Goal: Task Accomplishment & Management: Use online tool/utility

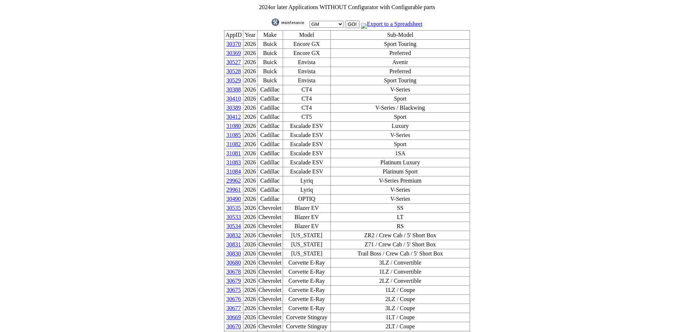
scroll to position [125, 0]
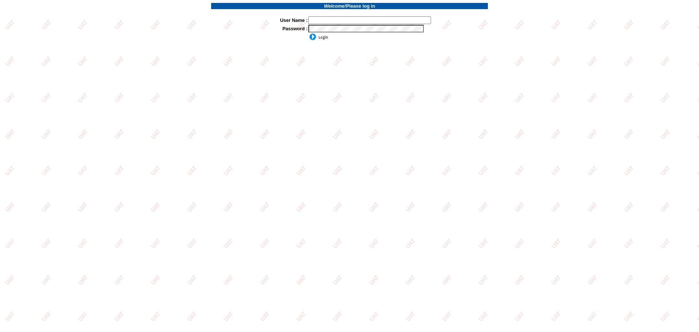
click at [348, 21] on input "text" at bounding box center [370, 20] width 123 height 8
type input "sdakes"
click at [318, 38] on input "image" at bounding box center [319, 36] width 20 height 7
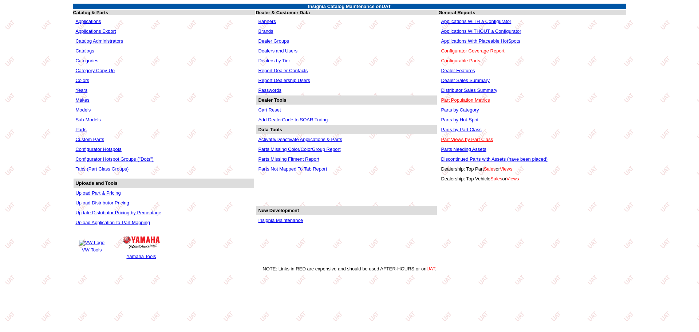
click at [86, 20] on link "Applications" at bounding box center [88, 21] width 26 height 5
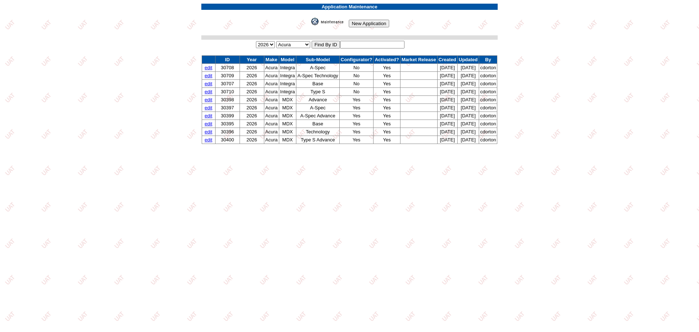
click at [368, 47] on input "text" at bounding box center [372, 45] width 64 height 8
type input "30955"
click at [310, 25] on input "image" at bounding box center [310, 25] width 0 height 0
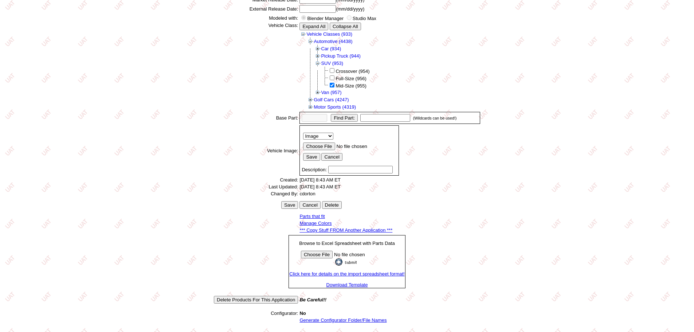
scroll to position [94, 0]
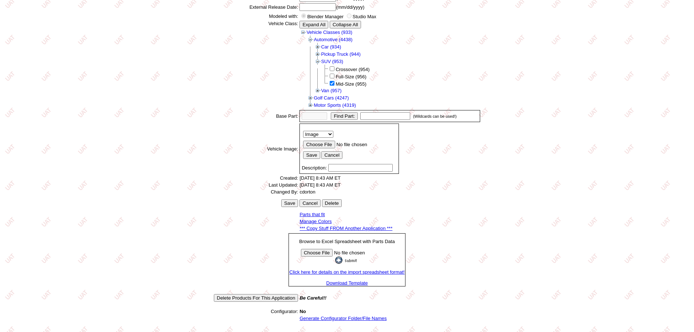
click at [353, 229] on link "*** Copy Stuff FROM Another Application ***" at bounding box center [345, 228] width 93 height 5
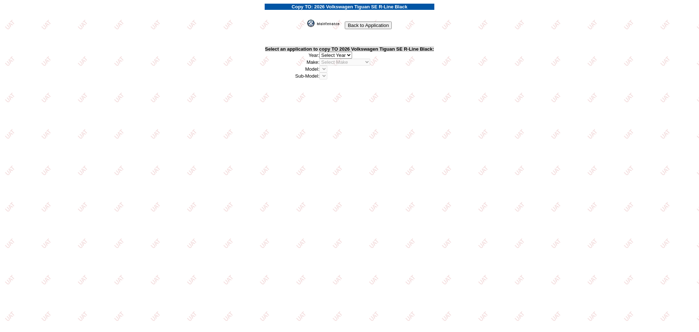
click at [350, 54] on select "2026 2025 2024 2023 2022 2021 2020 2019 2018 2017 2016 2015 2014 2013 2012 2011…" at bounding box center [336, 55] width 33 height 7
select select "43"
click at [321, 52] on select "2026 2025 2024 2023 2022 2021 2020 2019 2018 2017 2016 2015 2014 2013 2012 2011…" at bounding box center [336, 55] width 33 height 7
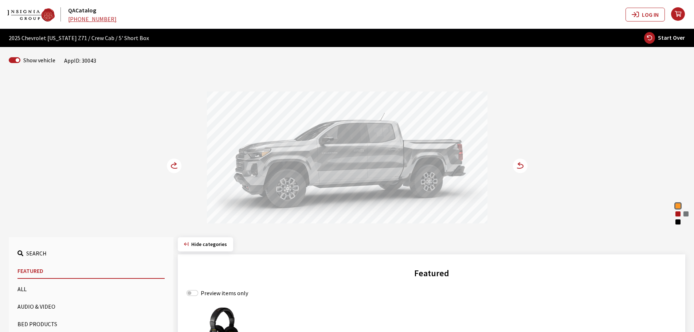
scroll to position [73, 0]
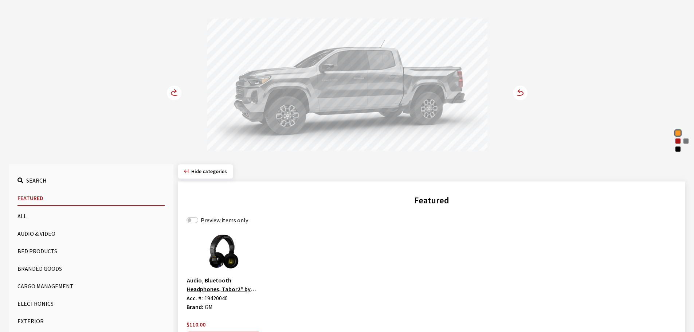
click at [57, 283] on button "Cargo Management" at bounding box center [90, 286] width 147 height 15
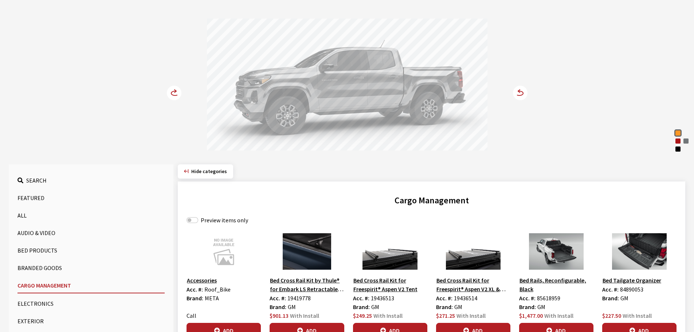
click at [212, 221] on label "Preview items only" at bounding box center [224, 220] width 47 height 9
click at [198, 221] on input "Preview items only" at bounding box center [193, 220] width 12 height 6
checkbox input "true"
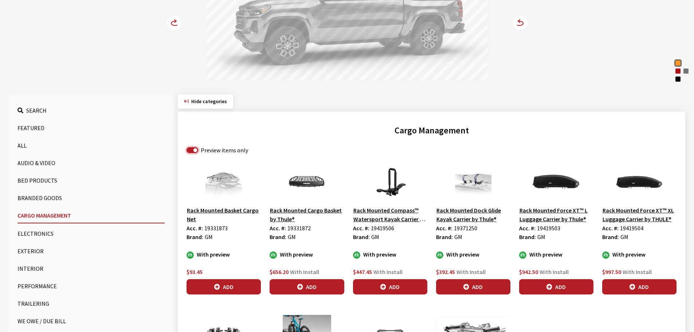
scroll to position [146, 0]
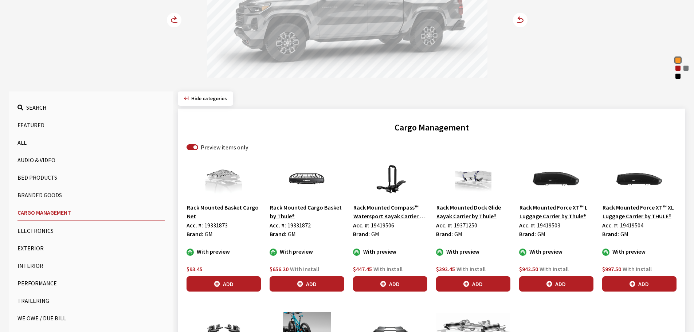
click at [305, 283] on button "Add" at bounding box center [307, 283] width 74 height 15
click at [50, 174] on button "Bed Products" at bounding box center [90, 177] width 147 height 15
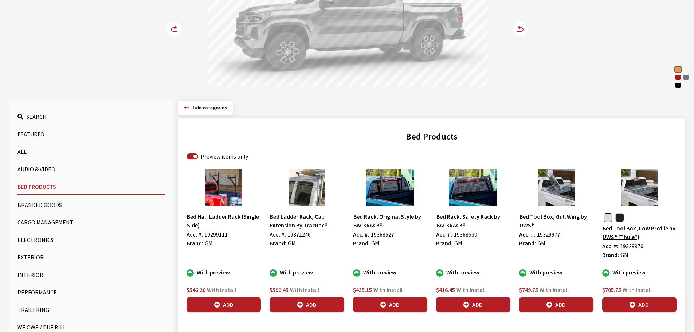
scroll to position [136, 0]
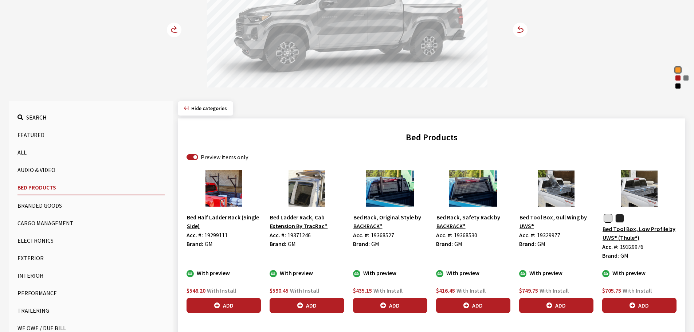
click at [23, 257] on button "Exterior" at bounding box center [90, 258] width 147 height 15
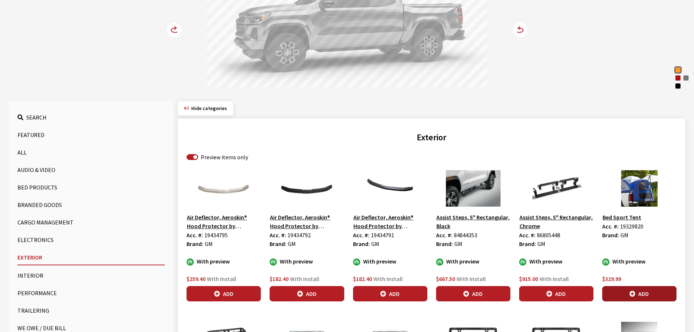
click at [657, 289] on button "Add" at bounding box center [639, 293] width 74 height 15
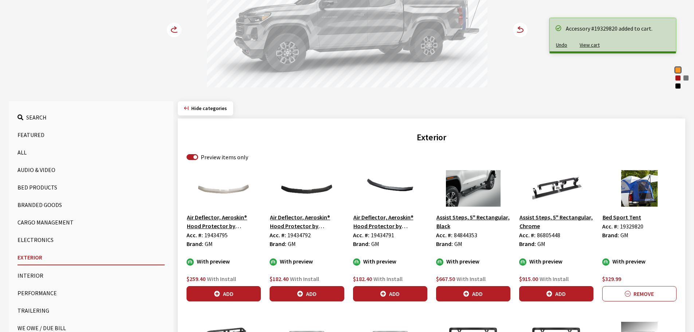
click at [175, 28] on icon at bounding box center [176, 28] width 2 height 3
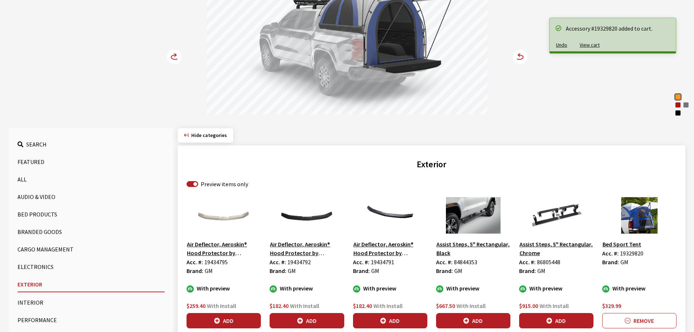
scroll to position [27, 0]
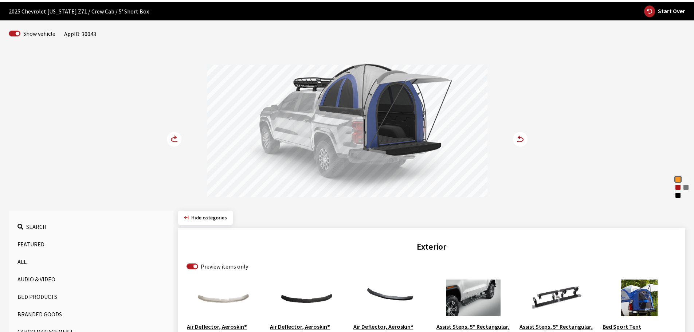
click at [172, 137] on circle at bounding box center [174, 139] width 15 height 15
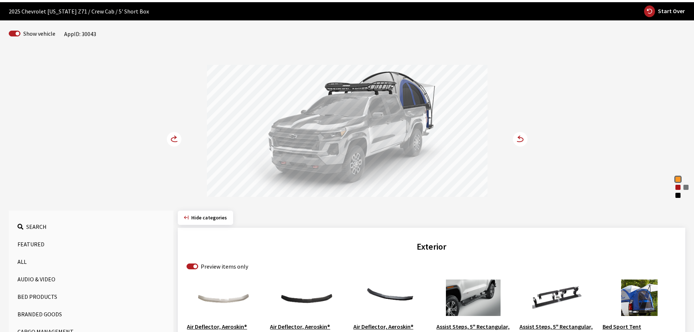
click at [172, 137] on circle at bounding box center [174, 139] width 15 height 15
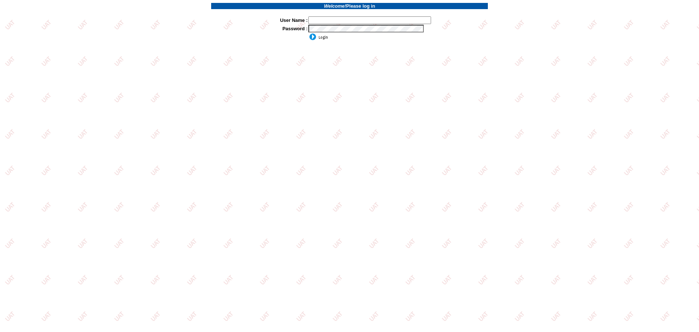
click at [329, 20] on input "text" at bounding box center [370, 20] width 123 height 8
type input "sdakes"
click at [326, 38] on input "image" at bounding box center [319, 36] width 20 height 7
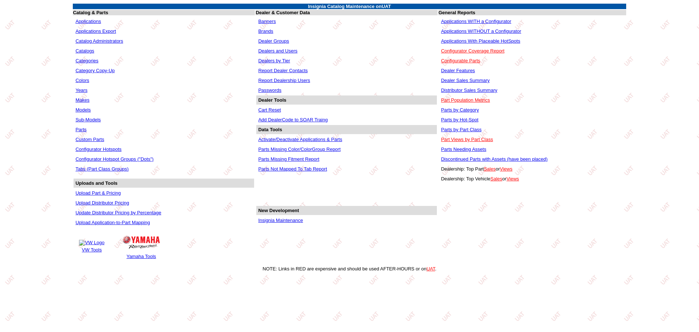
click at [91, 23] on link "Applications" at bounding box center [88, 21] width 26 height 5
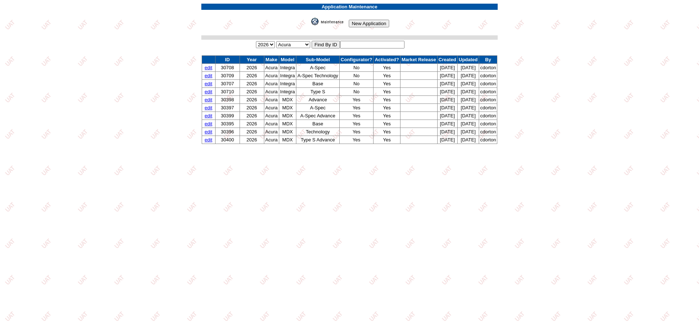
click at [367, 44] on input "text" at bounding box center [372, 45] width 64 height 8
type input "30644"
click at [310, 25] on input "image" at bounding box center [310, 25] width 0 height 0
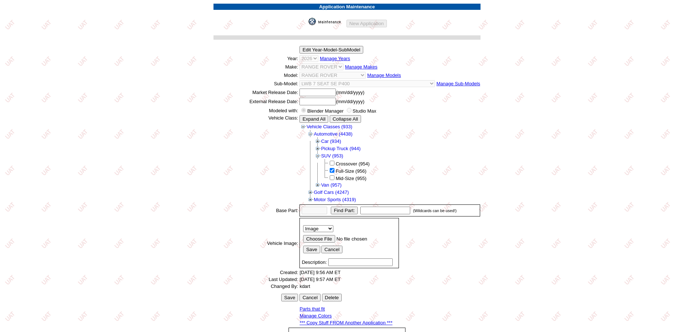
scroll to position [94, 0]
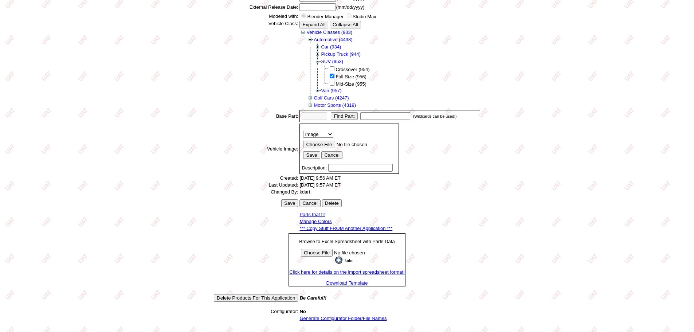
click at [357, 228] on link "*** Copy Stuff FROM Another Application ***" at bounding box center [345, 228] width 93 height 5
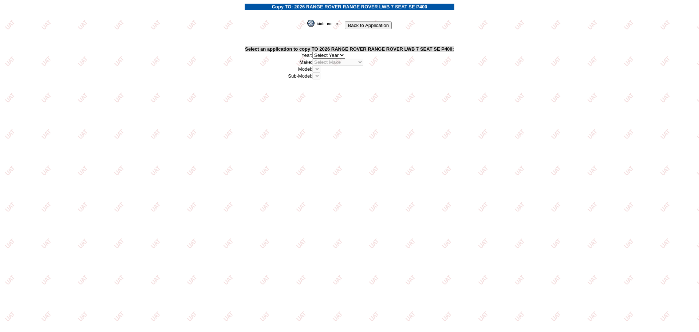
click at [344, 55] on select "2026 2025 2024 2023 2022 2021 2020 2019 2018 2017 2016 2015 2014 2013 2012 2011…" at bounding box center [329, 55] width 33 height 7
select select "43"
click at [315, 52] on select "2026 2025 2024 2023 2022 2021 2020 2019 2018 2017 2016 2015 2014 2013 2012 2011…" at bounding box center [329, 55] width 33 height 7
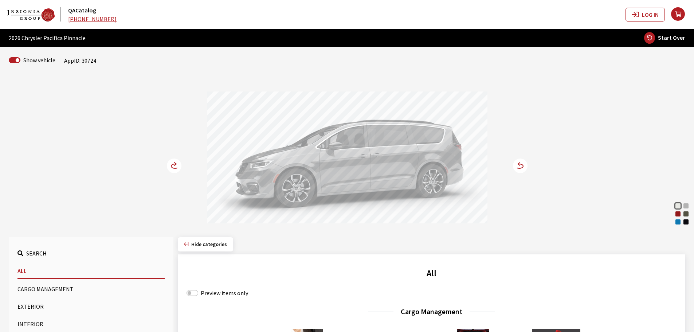
click at [675, 216] on div "Red Hot Pearl" at bounding box center [677, 213] width 7 height 7
click at [167, 164] on circle at bounding box center [174, 165] width 15 height 15
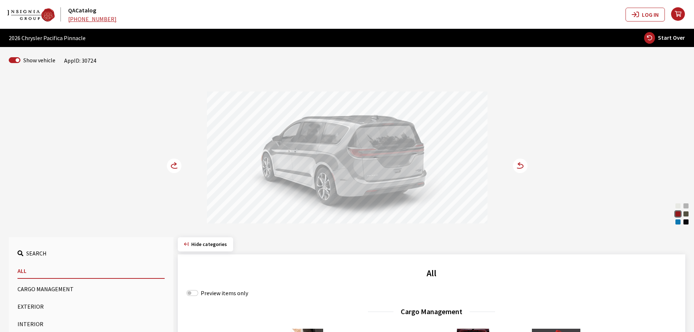
click at [167, 164] on circle at bounding box center [174, 165] width 15 height 15
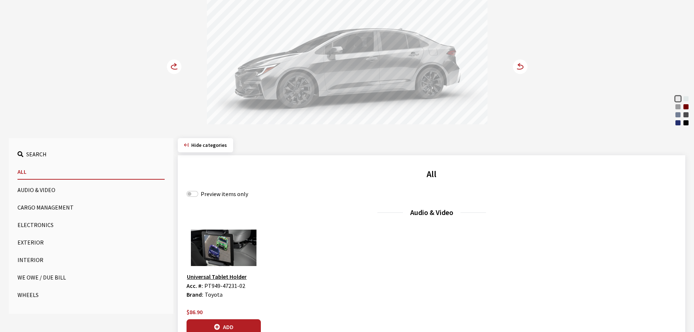
scroll to position [182, 0]
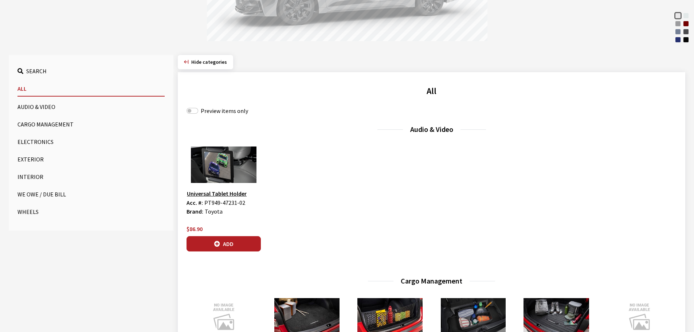
click at [24, 160] on button "Exterior" at bounding box center [90, 159] width 147 height 15
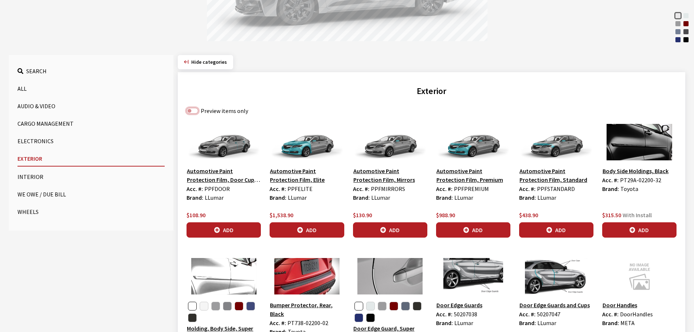
click at [195, 109] on input "Preview items only" at bounding box center [193, 111] width 12 height 6
checkbox input "true"
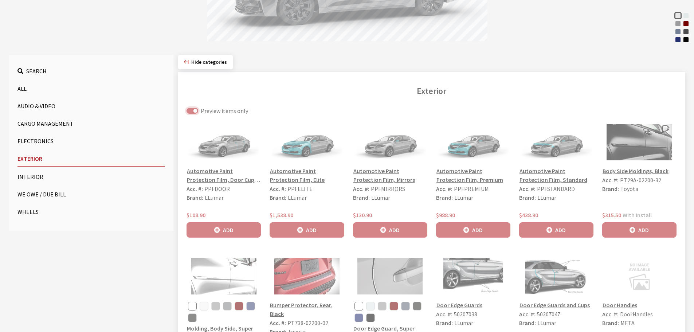
scroll to position [178, 0]
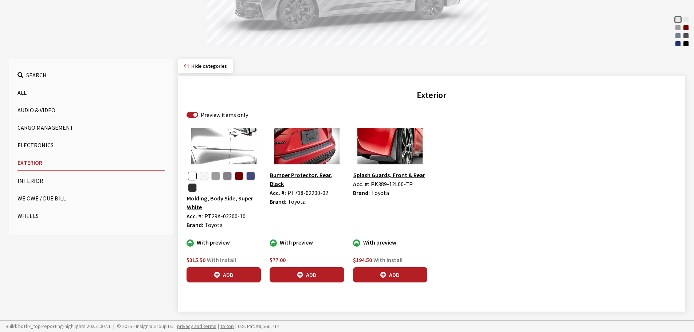
click at [191, 175] on button "button" at bounding box center [192, 176] width 9 height 9
click at [224, 276] on button "Add" at bounding box center [224, 274] width 74 height 15
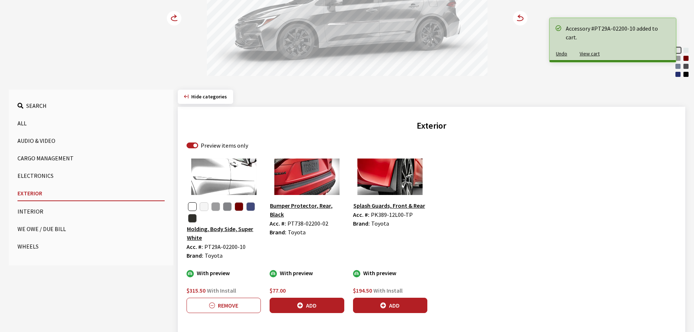
scroll to position [69, 0]
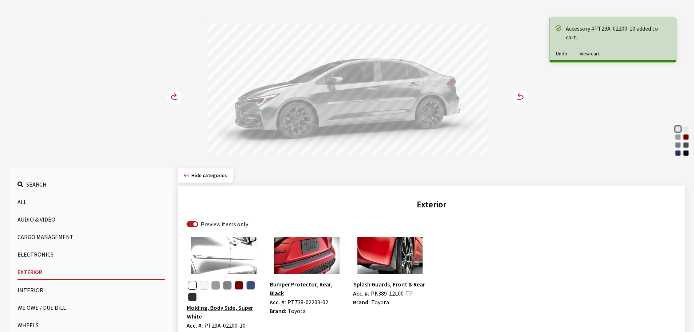
click at [521, 97] on circle at bounding box center [520, 97] width 15 height 15
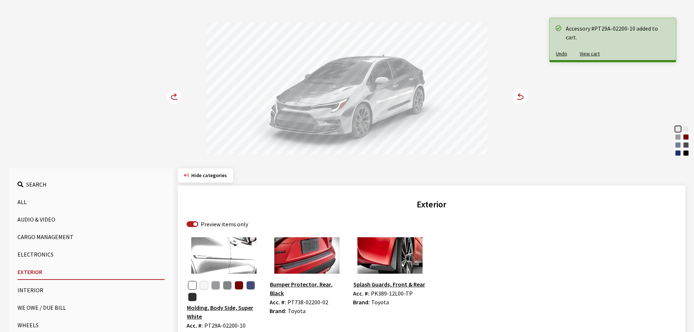
click at [521, 97] on circle at bounding box center [520, 97] width 15 height 15
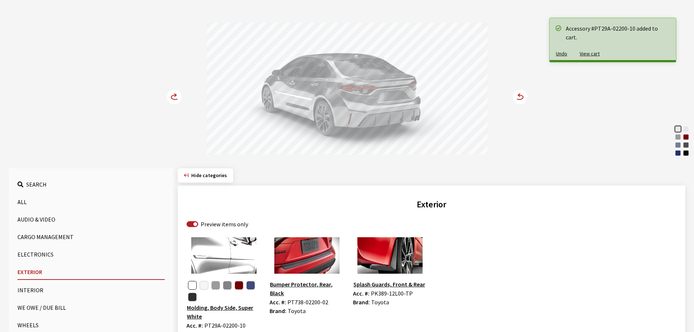
click at [686, 137] on div "Ruby Flare Pearl" at bounding box center [685, 136] width 7 height 7
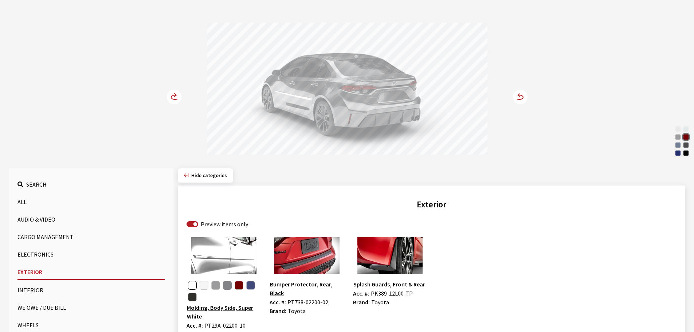
click at [231, 286] on button "button" at bounding box center [227, 285] width 9 height 9
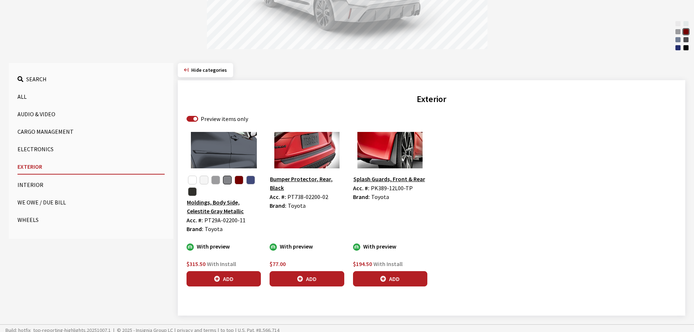
scroll to position [178, 0]
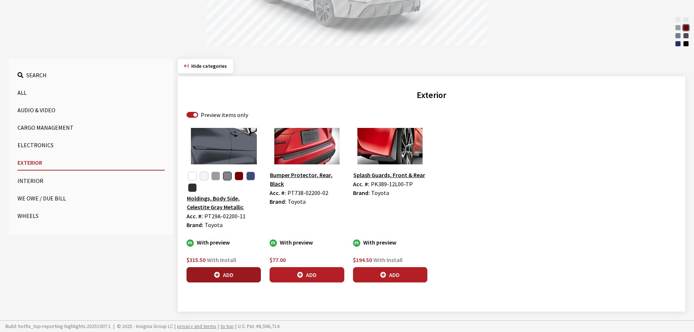
click at [226, 274] on button "Add" at bounding box center [224, 274] width 74 height 15
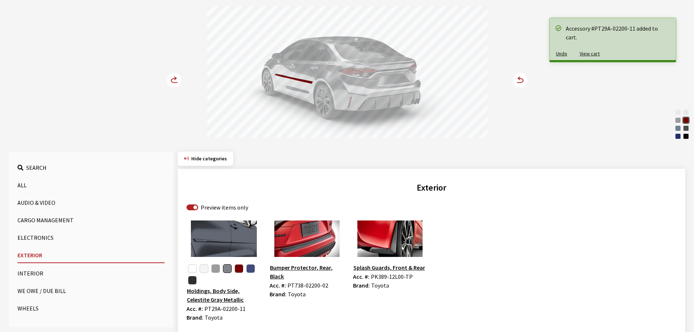
scroll to position [69, 0]
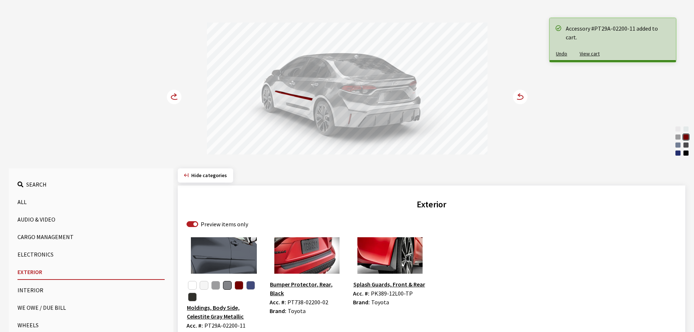
click at [173, 98] on circle at bounding box center [174, 97] width 15 height 15
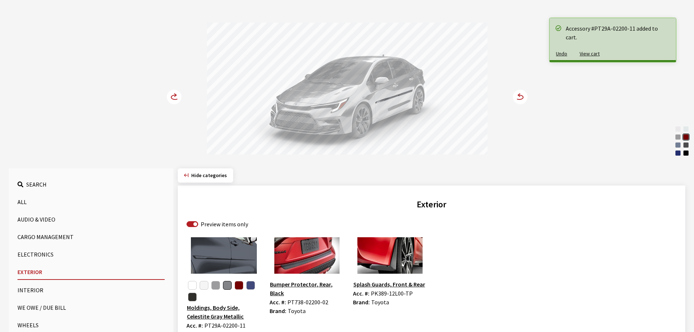
click at [173, 98] on circle at bounding box center [174, 97] width 15 height 15
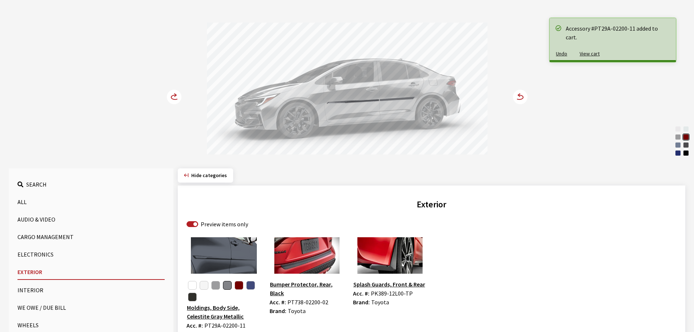
click at [173, 98] on circle at bounding box center [174, 97] width 15 height 15
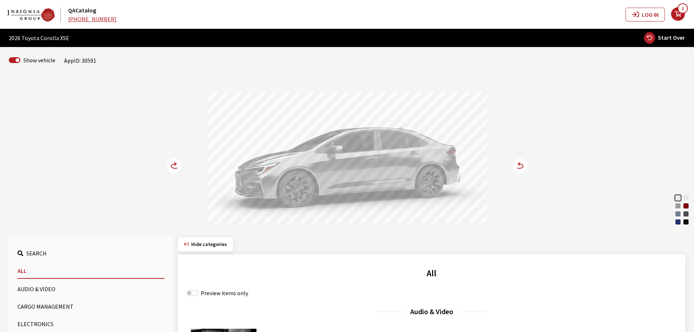
click at [178, 166] on icon at bounding box center [178, 166] width 5 height 6
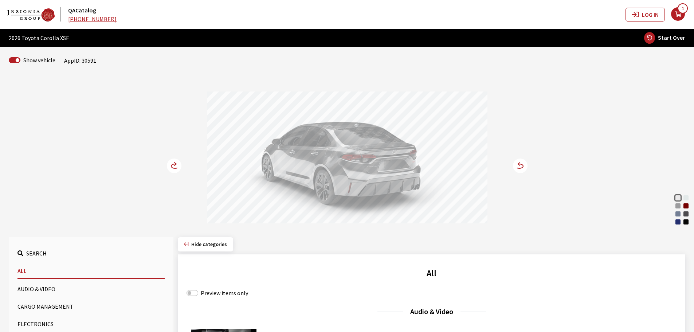
click at [178, 166] on icon at bounding box center [178, 166] width 5 height 6
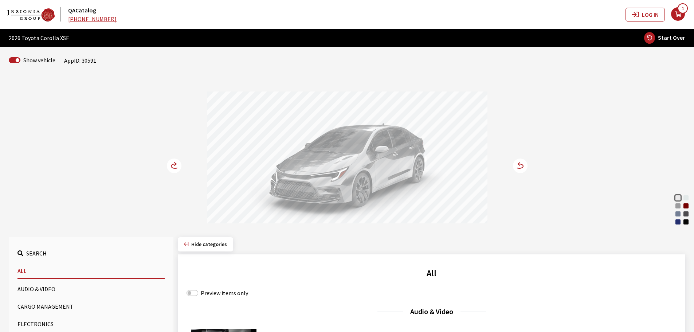
click at [178, 166] on icon at bounding box center [178, 166] width 5 height 6
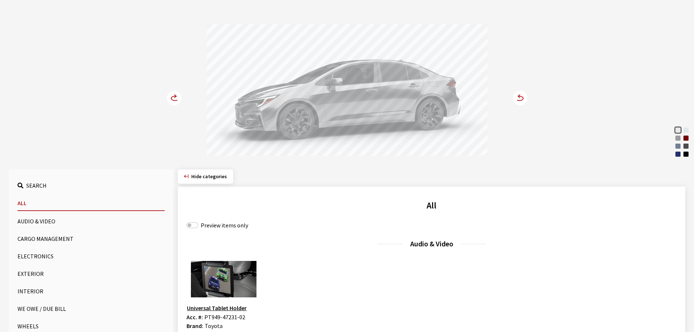
scroll to position [73, 0]
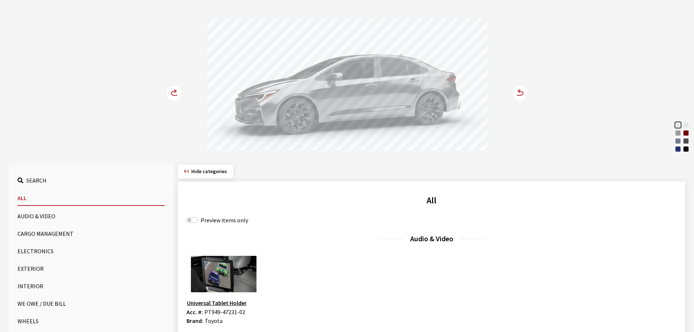
click at [32, 270] on button "Exterior" at bounding box center [90, 268] width 147 height 15
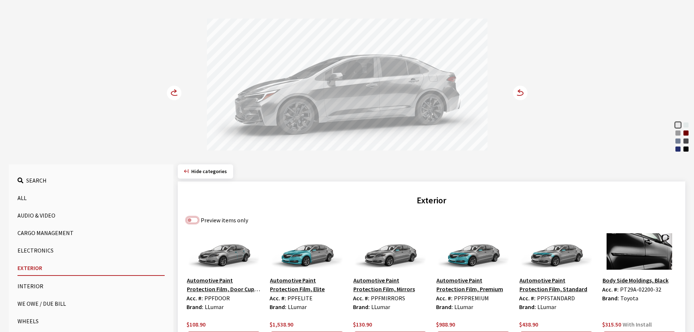
click at [197, 220] on input "Preview items only" at bounding box center [193, 220] width 12 height 6
checkbox input "true"
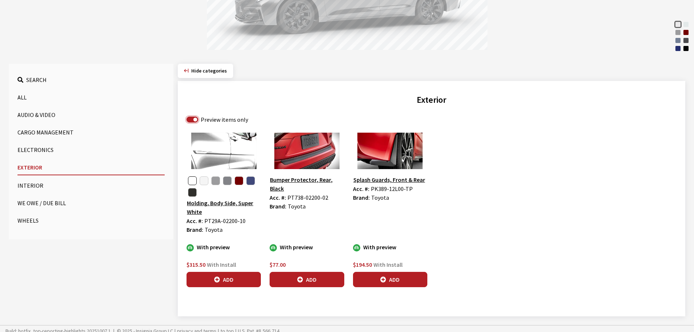
scroll to position [178, 0]
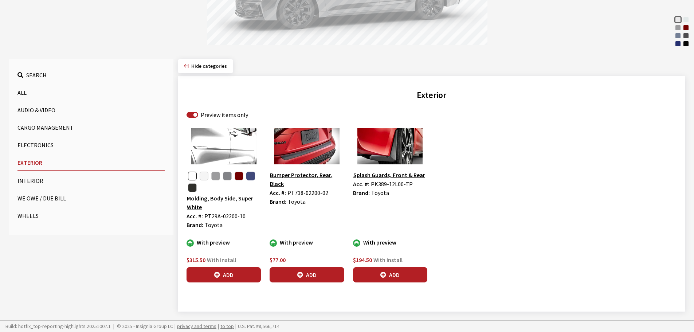
click at [248, 177] on button "button" at bounding box center [250, 176] width 9 height 9
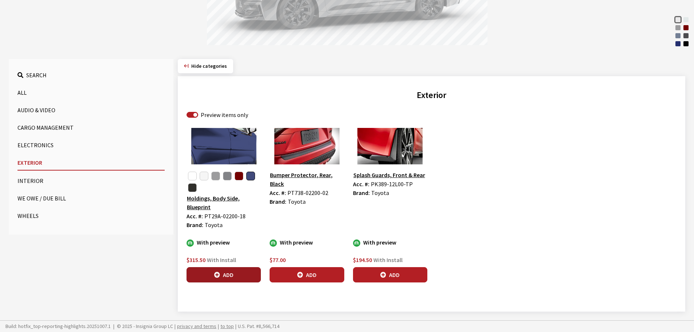
click at [226, 277] on button "Add" at bounding box center [224, 274] width 74 height 15
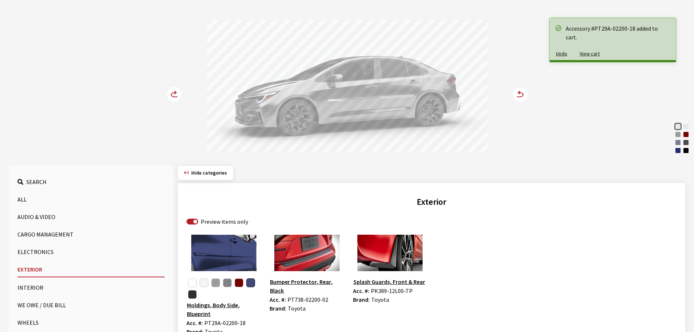
scroll to position [69, 0]
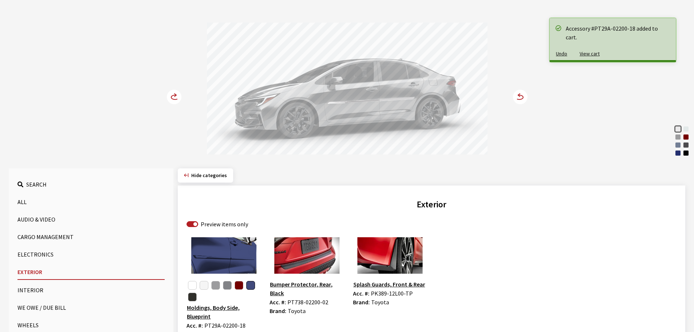
click at [173, 97] on circle at bounding box center [174, 97] width 15 height 15
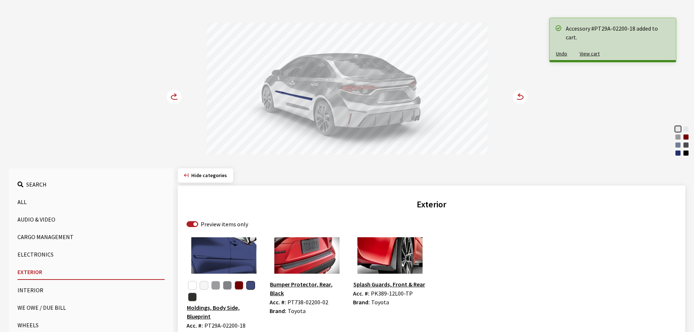
click at [173, 97] on circle at bounding box center [174, 97] width 15 height 15
